Goal: Submit feedback/report problem

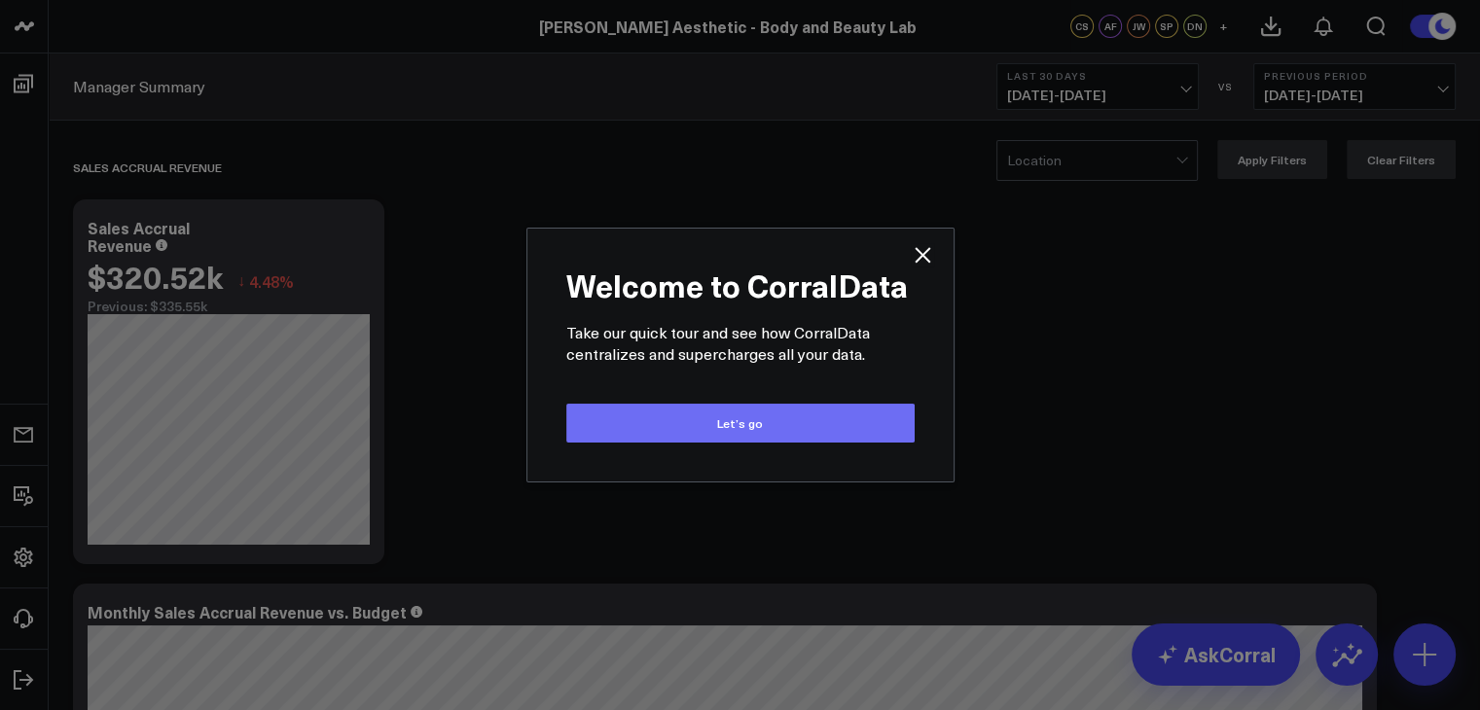
click at [734, 428] on button "Let’s go" at bounding box center [740, 423] width 348 height 39
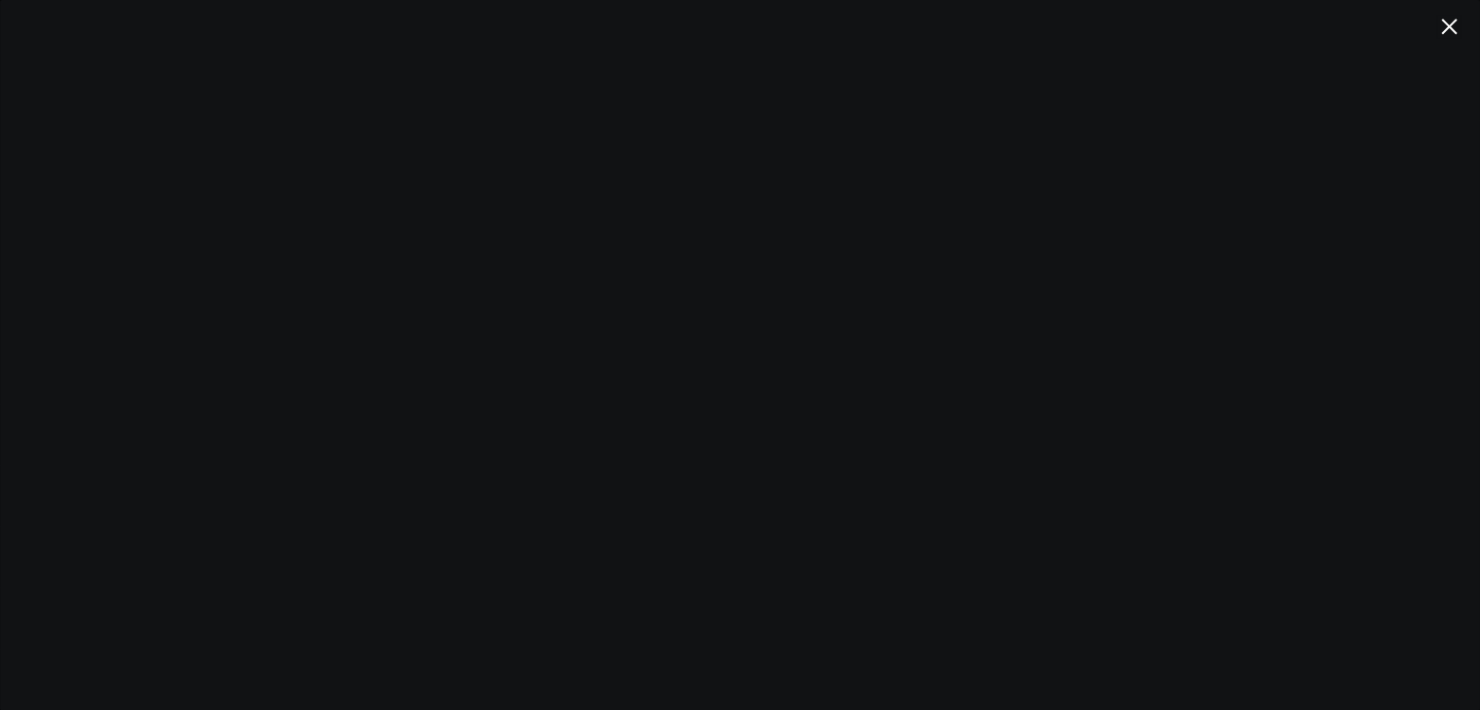
scroll to position [389, 0]
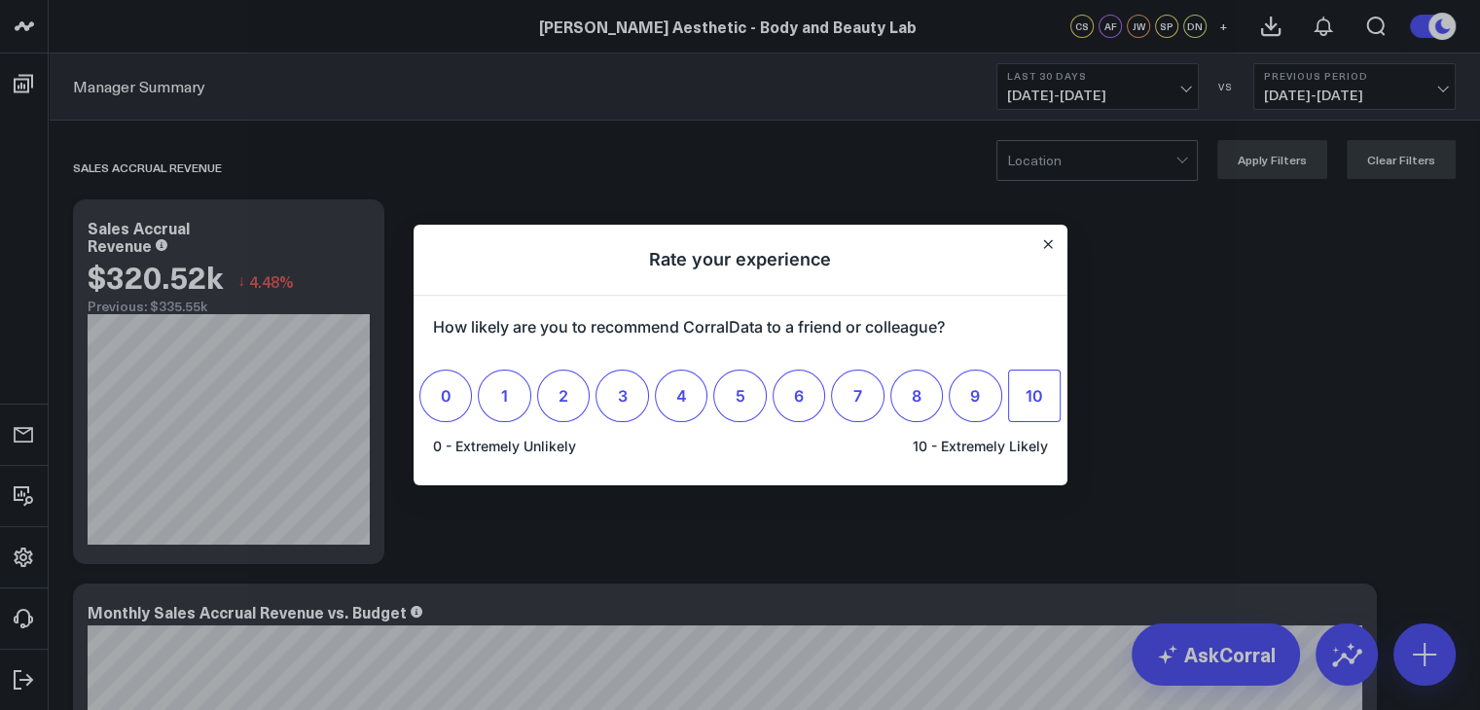
click at [1031, 397] on span "10" at bounding box center [1035, 395] width 18 height 19
click at [1034, 396] on input "10" at bounding box center [1034, 396] width 0 height 0
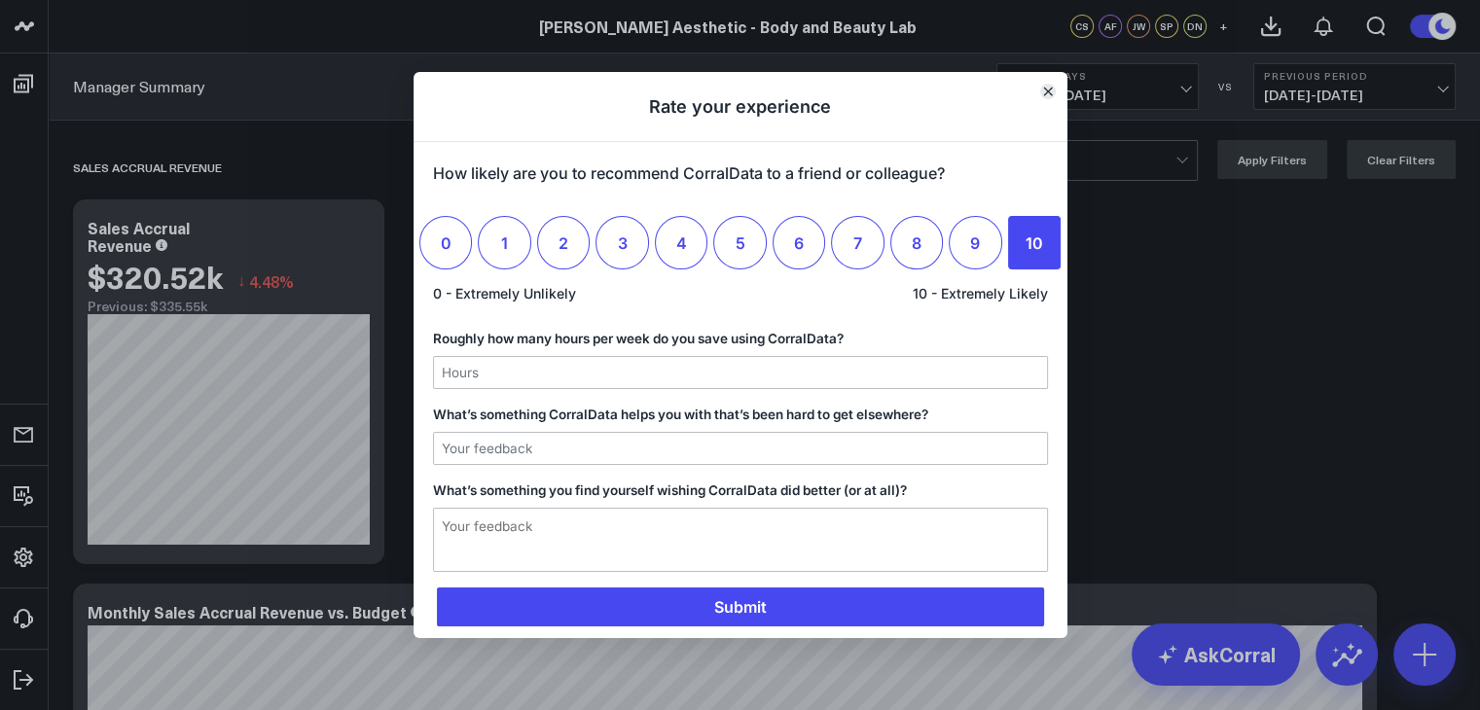
click at [1044, 91] on icon "Close" at bounding box center [1048, 92] width 10 height 10
